Goal: Information Seeking & Learning: Learn about a topic

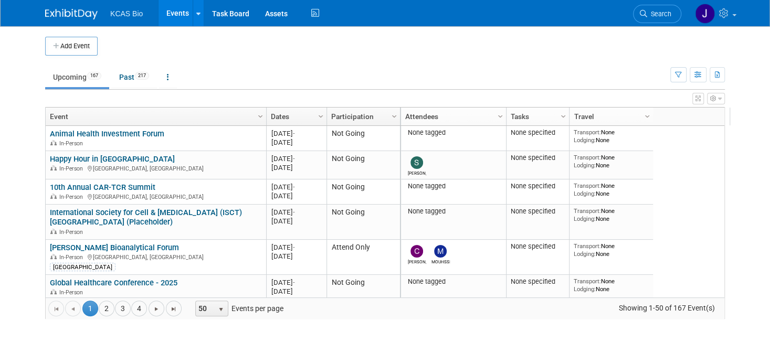
click at [661, 14] on span "Search" at bounding box center [660, 14] width 24 height 8
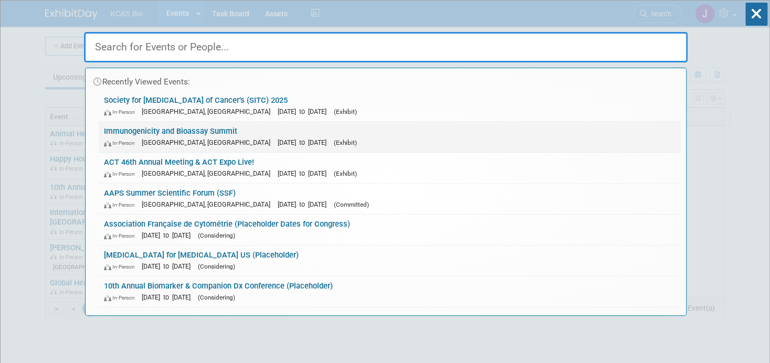
click at [195, 129] on link "Immunogenicity and Bioassay Summit In-Person [GEOGRAPHIC_DATA], [GEOGRAPHIC_DAT…" at bounding box center [390, 137] width 582 height 30
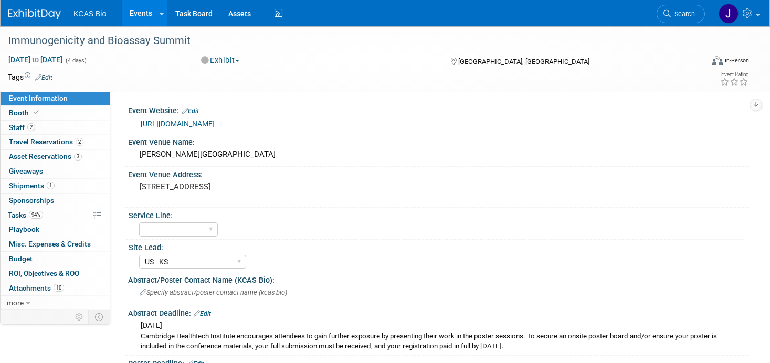
select select "US - KS"
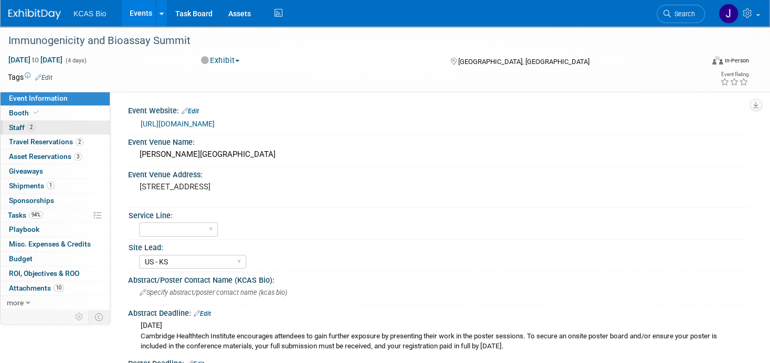
click at [22, 121] on link "2 Staff 2" at bounding box center [55, 128] width 109 height 14
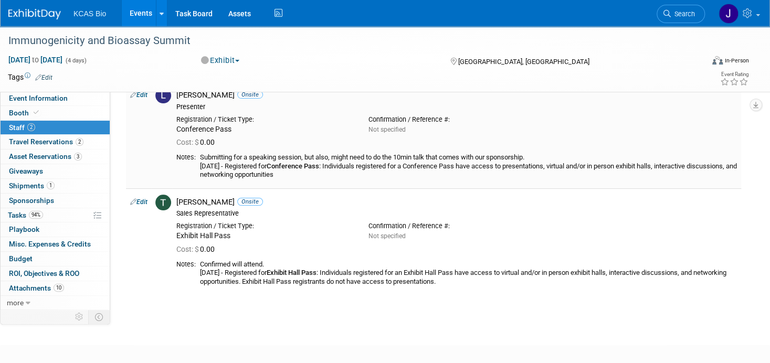
scroll to position [53, 0]
click at [47, 100] on span "Event Information" at bounding box center [38, 98] width 59 height 8
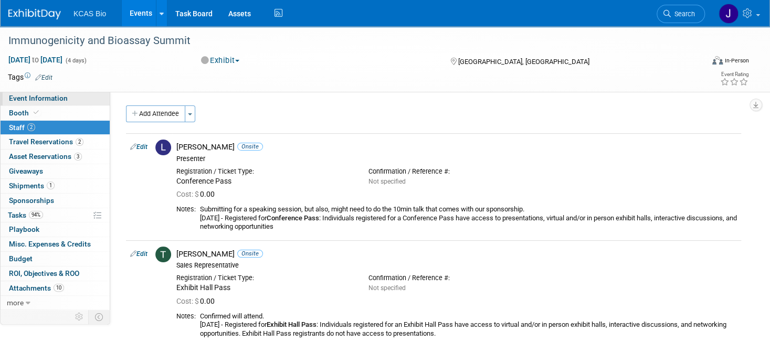
select select "US - KS"
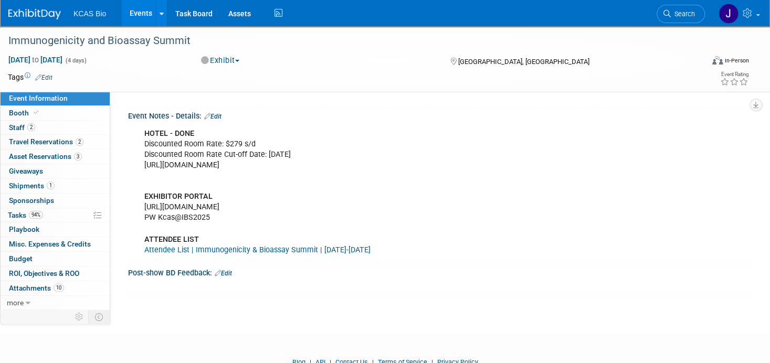
scroll to position [893, 0]
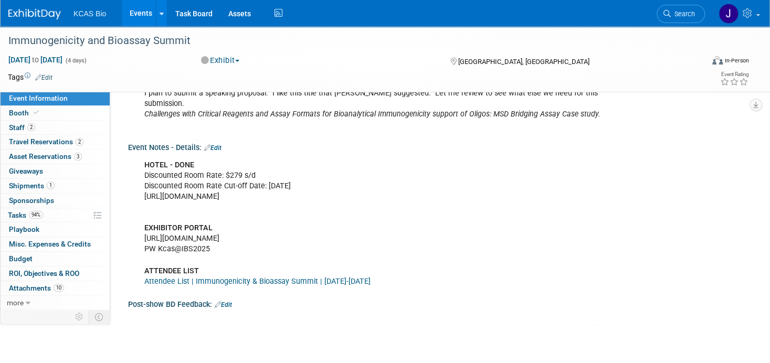
drag, startPoint x: 247, startPoint y: 221, endPoint x: 143, endPoint y: 219, distance: 103.5
click at [143, 219] on div "HOTEL - DONE Discounted Room Rate: $279 s/d Discounted Room Rate Cut-off Date: …" at bounding box center [383, 223] width 493 height 137
copy div "https://spex-cii.com/#/login"
